Goal: Task Accomplishment & Management: Manage account settings

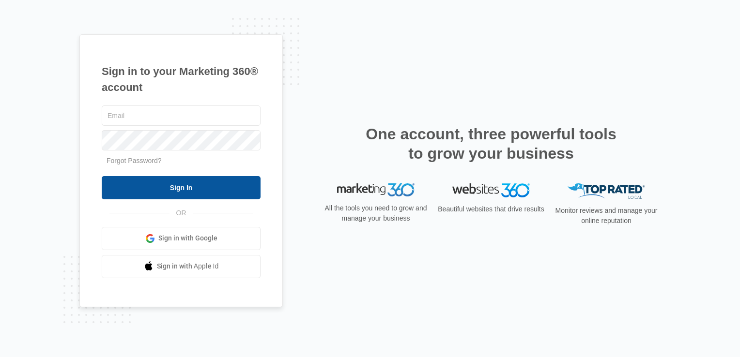
type input "[EMAIL_ADDRESS][DOMAIN_NAME]"
click at [177, 190] on input "Sign In" at bounding box center [181, 187] width 159 height 23
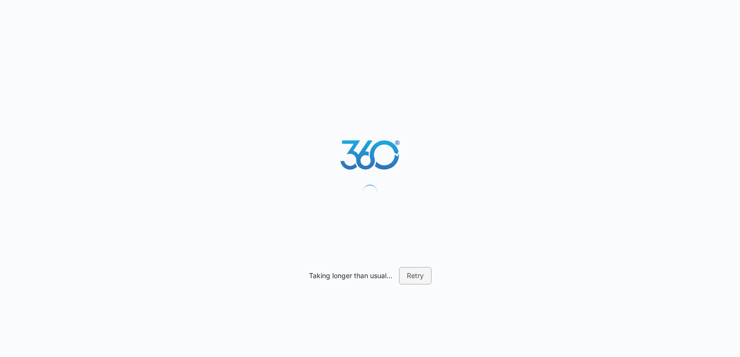
click at [413, 280] on button "Retry" at bounding box center [415, 275] width 32 height 17
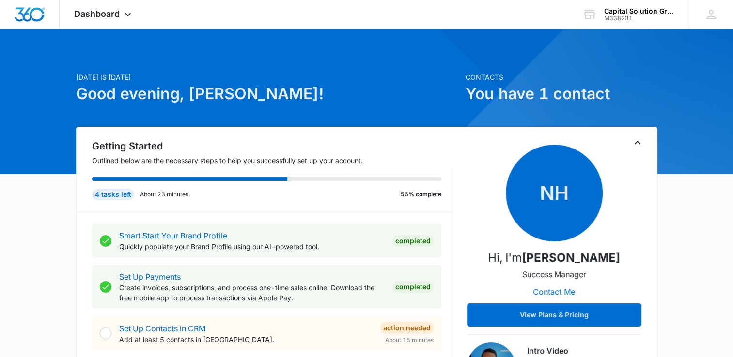
click at [114, 195] on div "4 tasks left" at bounding box center [113, 195] width 42 height 12
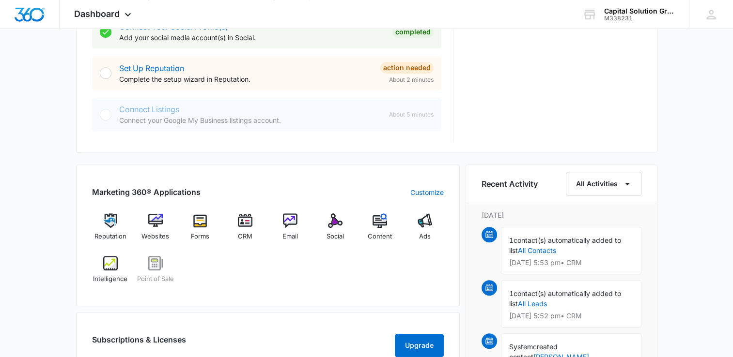
scroll to position [484, 0]
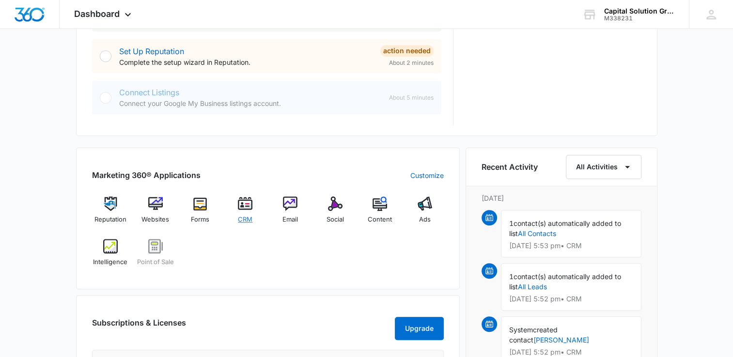
click at [240, 203] on img at bounding box center [245, 204] width 15 height 15
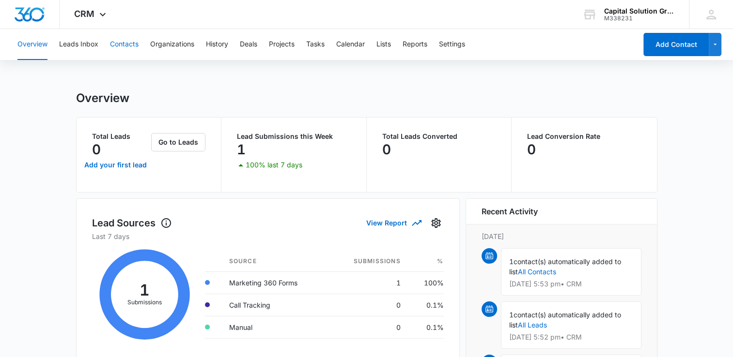
click at [135, 47] on button "Contacts" at bounding box center [124, 44] width 29 height 31
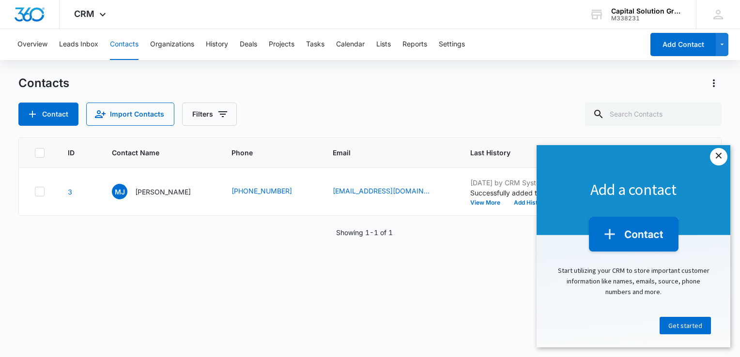
click at [717, 162] on link "×" at bounding box center [718, 156] width 17 height 17
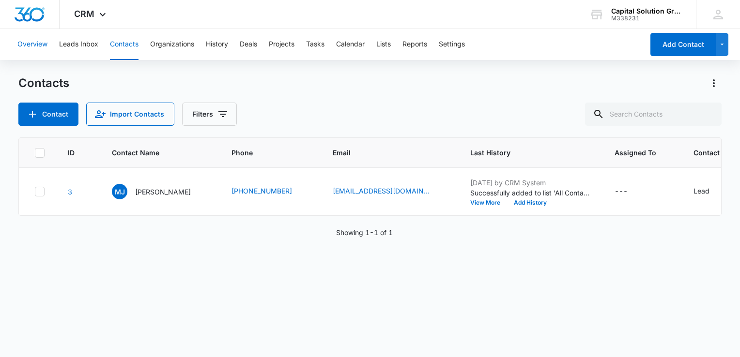
click at [41, 44] on button "Overview" at bounding box center [32, 44] width 30 height 31
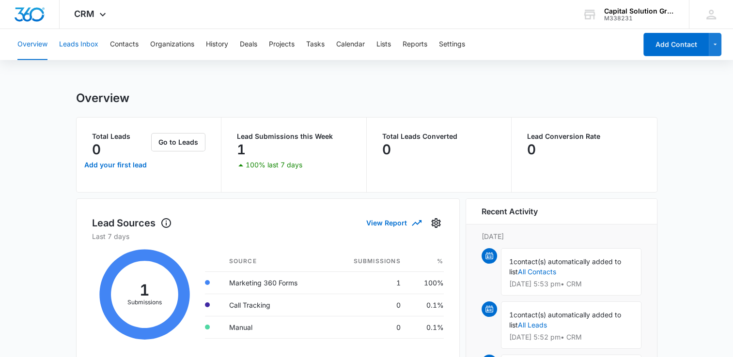
click at [70, 42] on button "Leads Inbox" at bounding box center [78, 44] width 39 height 31
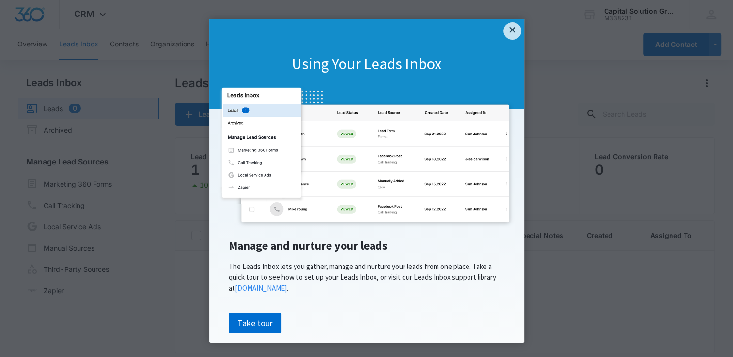
click at [509, 32] on link "×" at bounding box center [511, 30] width 17 height 17
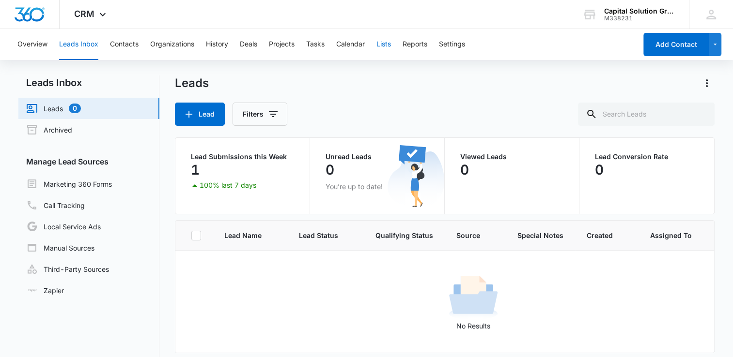
click at [383, 45] on button "Lists" at bounding box center [383, 44] width 15 height 31
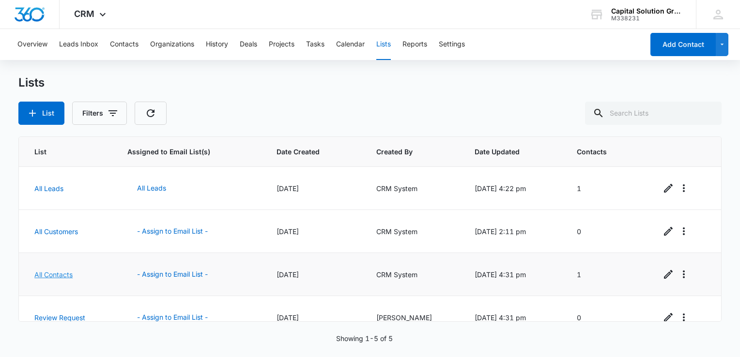
click at [71, 273] on link "All Contacts" at bounding box center [53, 275] width 38 height 8
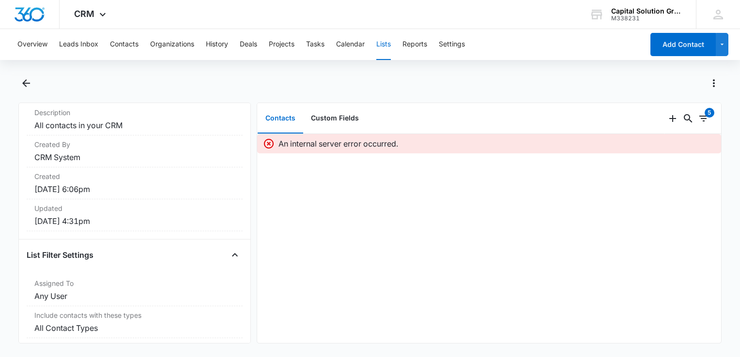
scroll to position [141, 0]
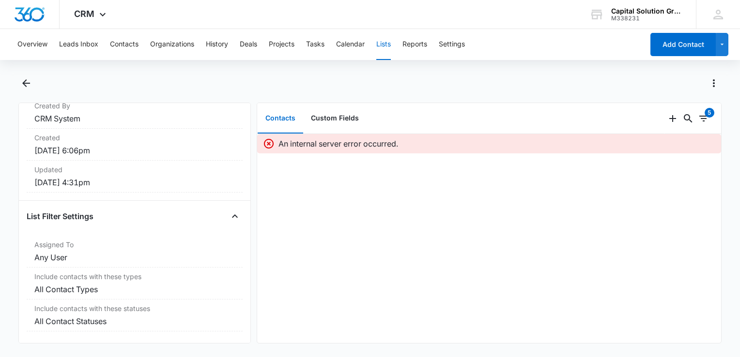
click at [269, 146] on icon at bounding box center [269, 144] width 12 height 12
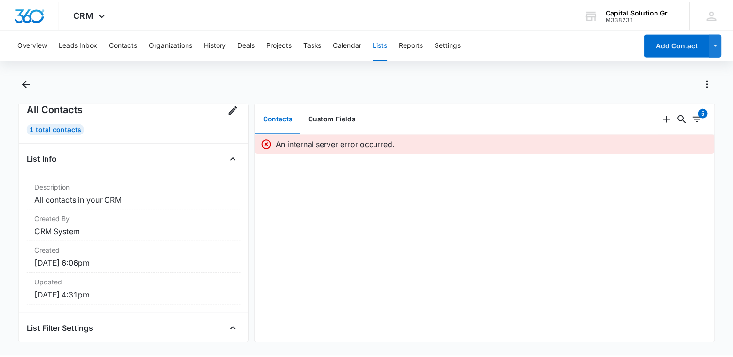
scroll to position [0, 0]
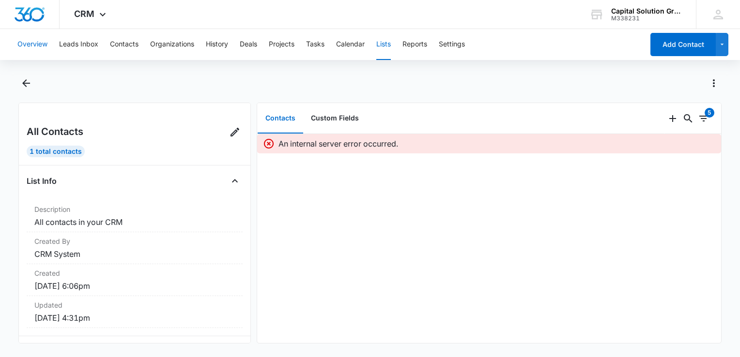
click at [47, 46] on button "Overview" at bounding box center [32, 44] width 30 height 31
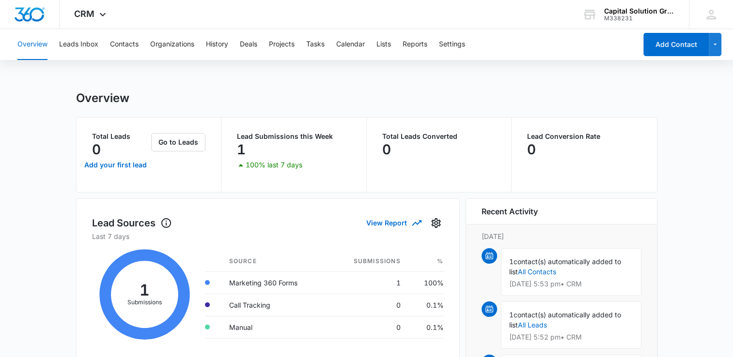
click at [264, 137] on p "Lead Submissions this Week" at bounding box center [294, 136] width 114 height 7
click at [79, 46] on button "Leads Inbox" at bounding box center [78, 44] width 39 height 31
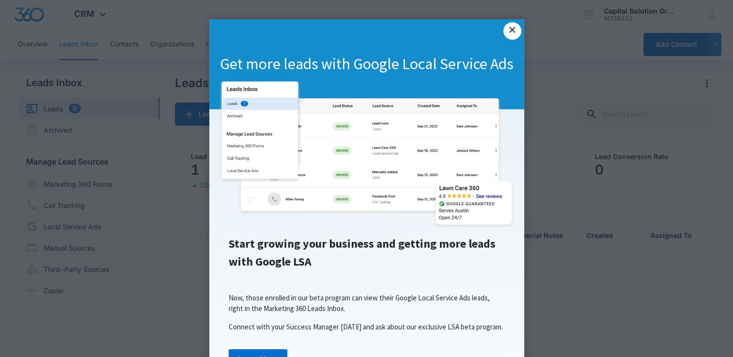
click at [506, 30] on link "×" at bounding box center [511, 30] width 17 height 17
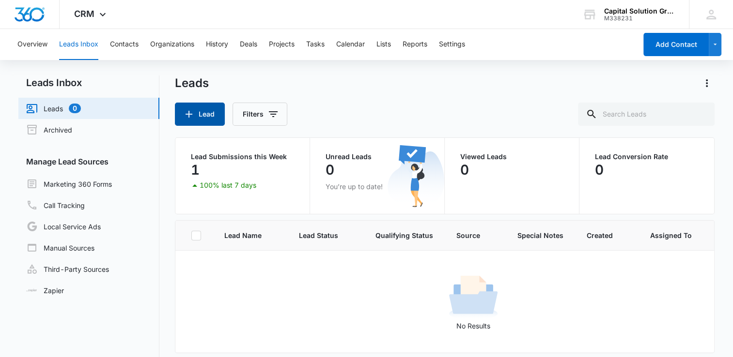
click at [214, 121] on button "Lead" at bounding box center [200, 114] width 50 height 23
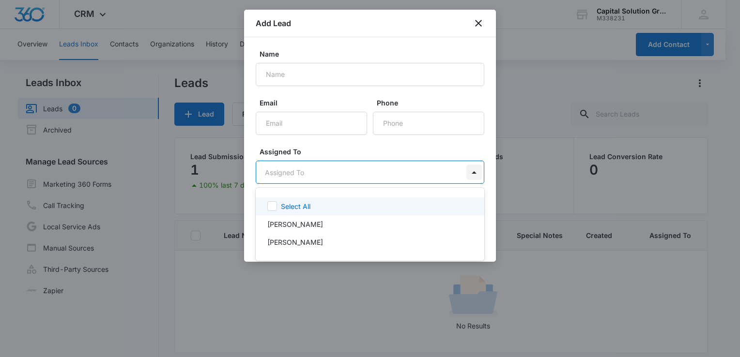
click at [466, 175] on body "CRM Apps Reputation Websites Forms CRM Email Social POS Content Ads Intelligenc…" at bounding box center [370, 178] width 740 height 357
click at [477, 25] on div at bounding box center [370, 178] width 740 height 357
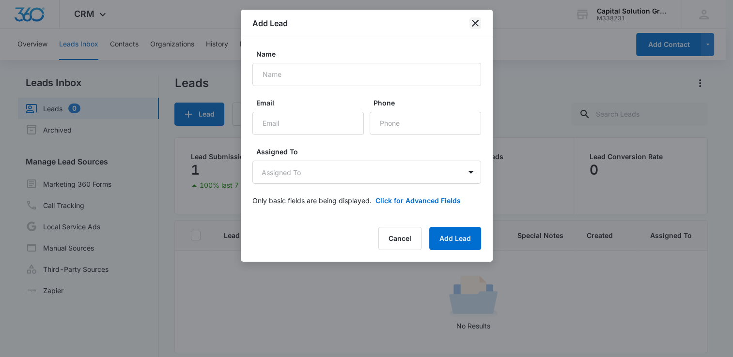
click at [476, 28] on icon "close" at bounding box center [475, 23] width 12 height 12
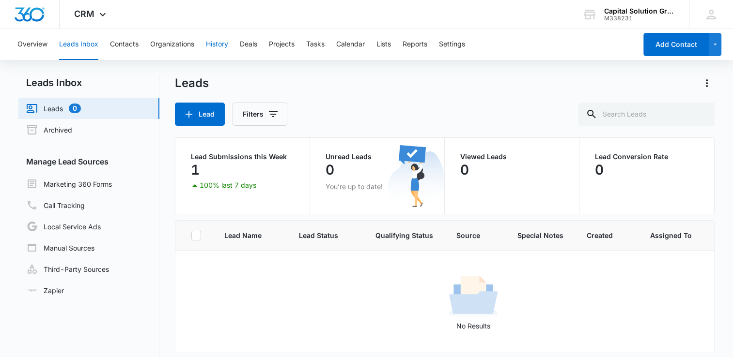
click at [217, 47] on button "History" at bounding box center [217, 44] width 22 height 31
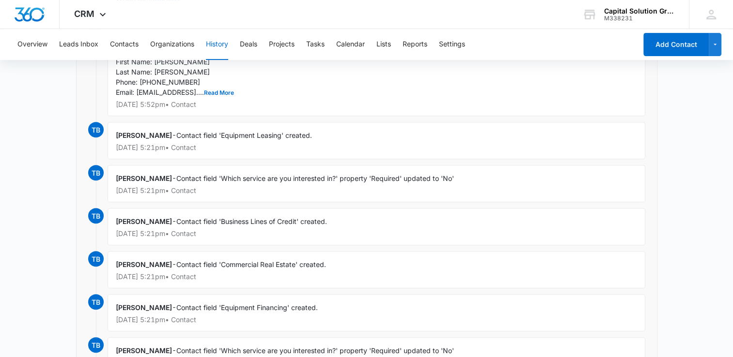
scroll to position [405, 0]
